Goal: Answer question/provide support: Participate in discussion

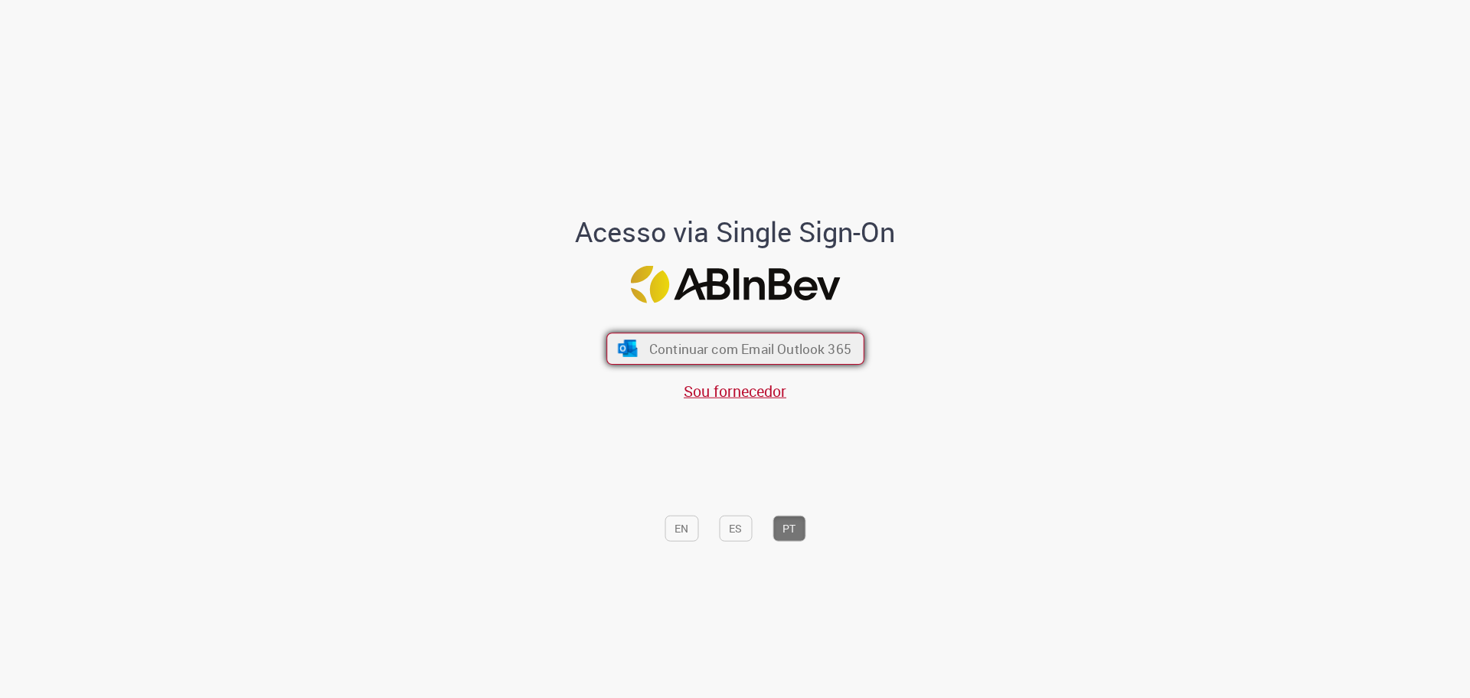
click at [695, 332] on button "Continuar com Email Outlook 365" at bounding box center [735, 348] width 258 height 32
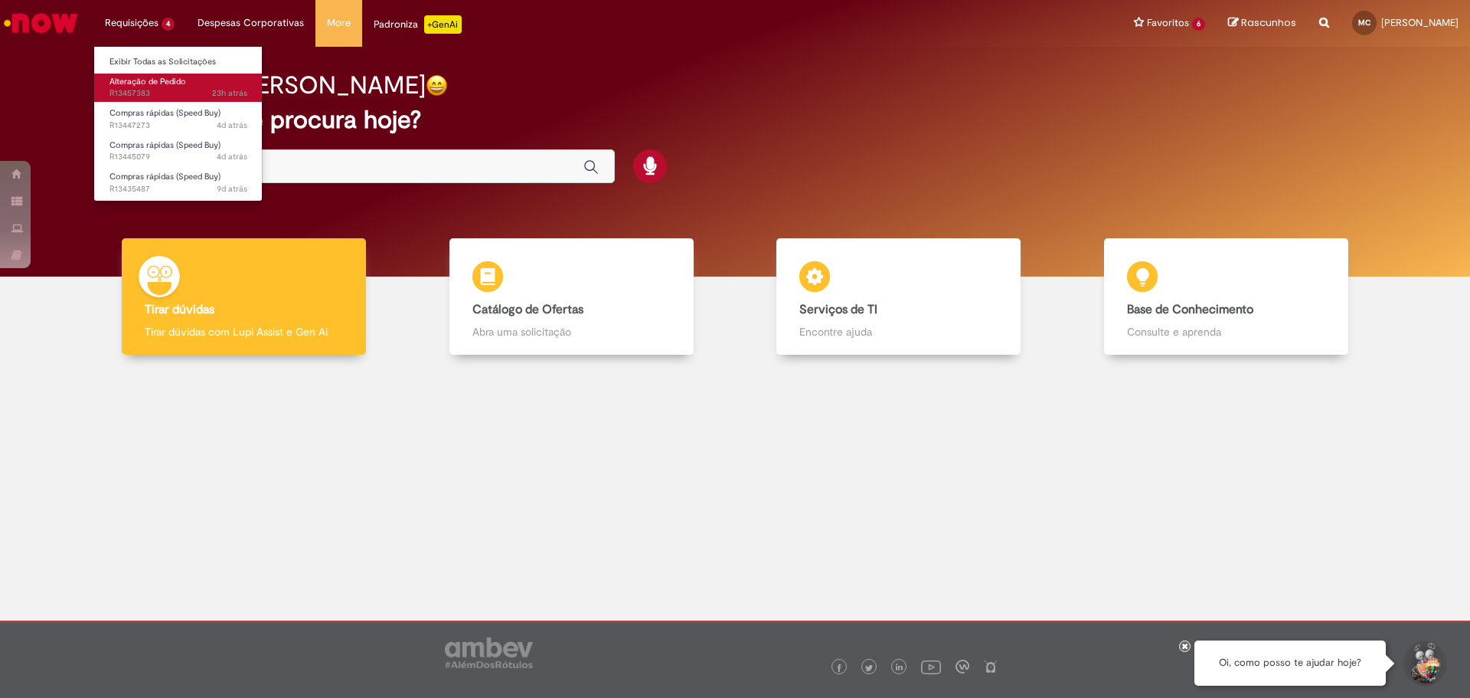
click at [145, 92] on span "23h atrás 23 horas atrás R13457383" at bounding box center [178, 93] width 138 height 12
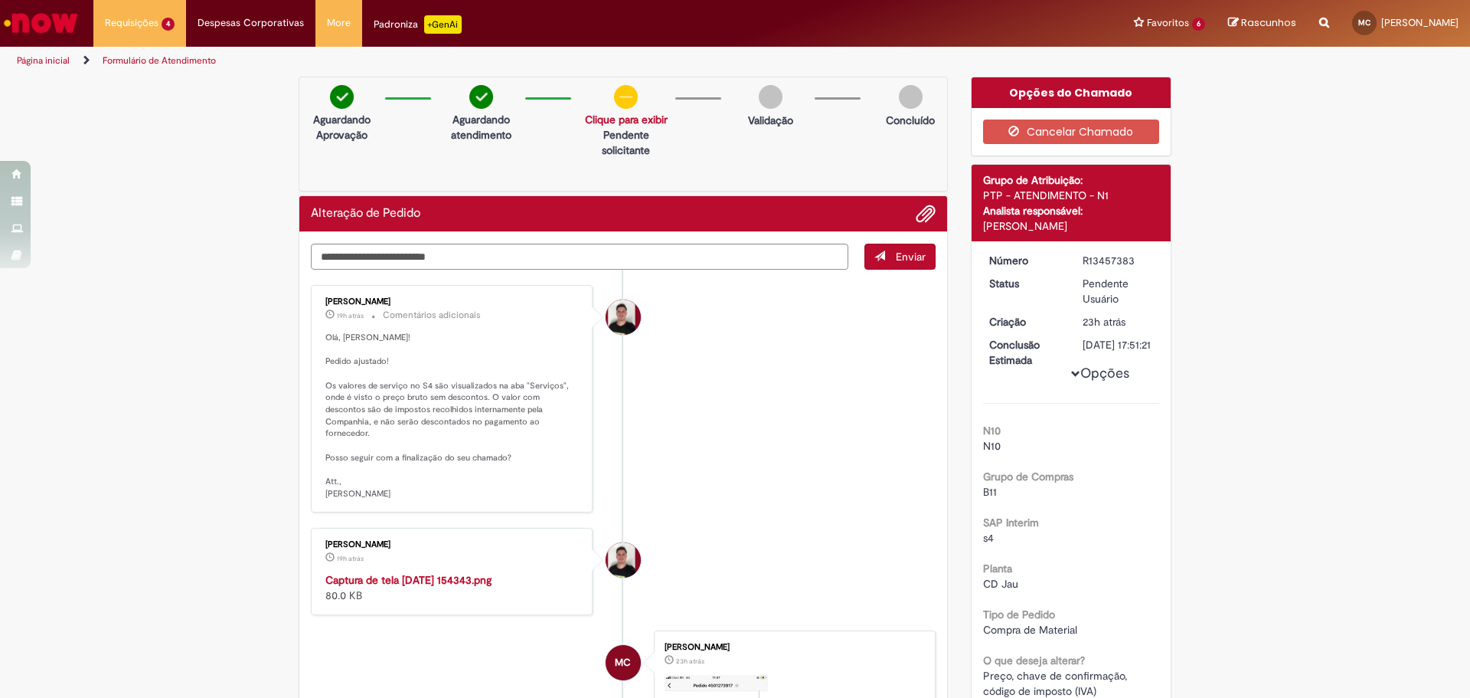
click at [629, 119] on link "Clique para exibir" at bounding box center [626, 120] width 83 height 14
click at [632, 152] on p "Solicitação aprovada" at bounding box center [622, 149] width 96 height 15
click at [541, 254] on textarea "Digite sua mensagem aqui..." at bounding box center [580, 256] width 538 height 26
type textarea "**********"
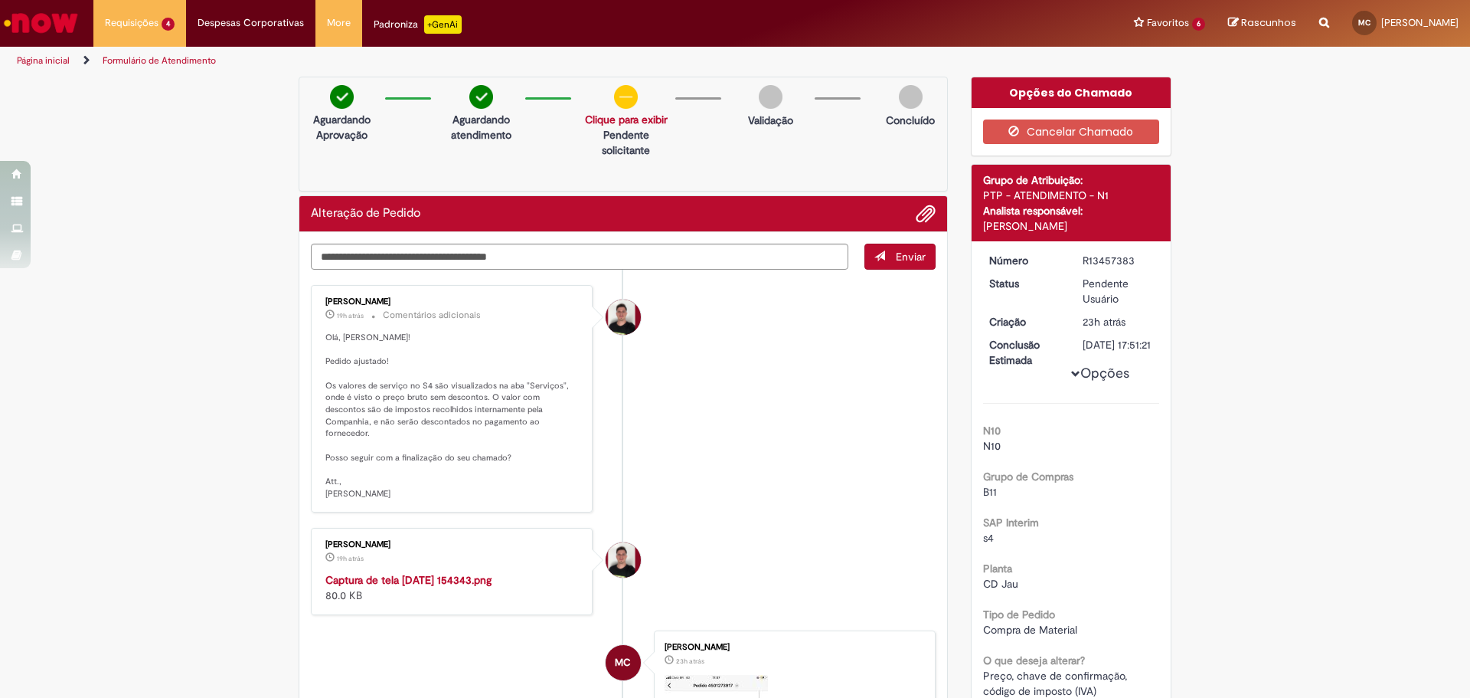
click at [896, 260] on span "Enviar" at bounding box center [911, 257] width 30 height 14
